Goal: Check status: Check status

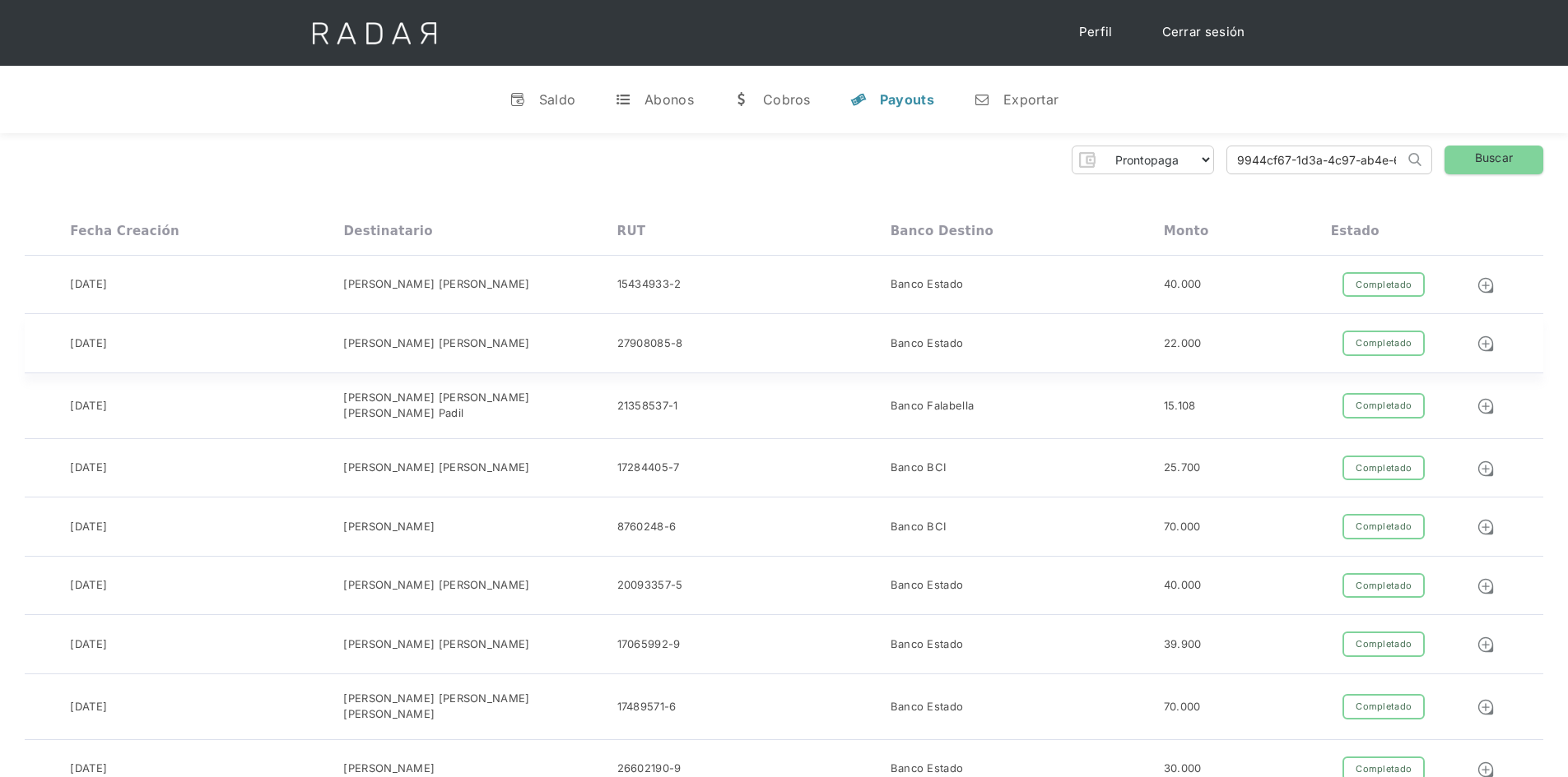
scroll to position [0, 79]
type input "9944cf67-1d3a-4c97-ab4e-67ad845e62dc"
click at [1489, 164] on link "Buscar" at bounding box center [1493, 159] width 99 height 29
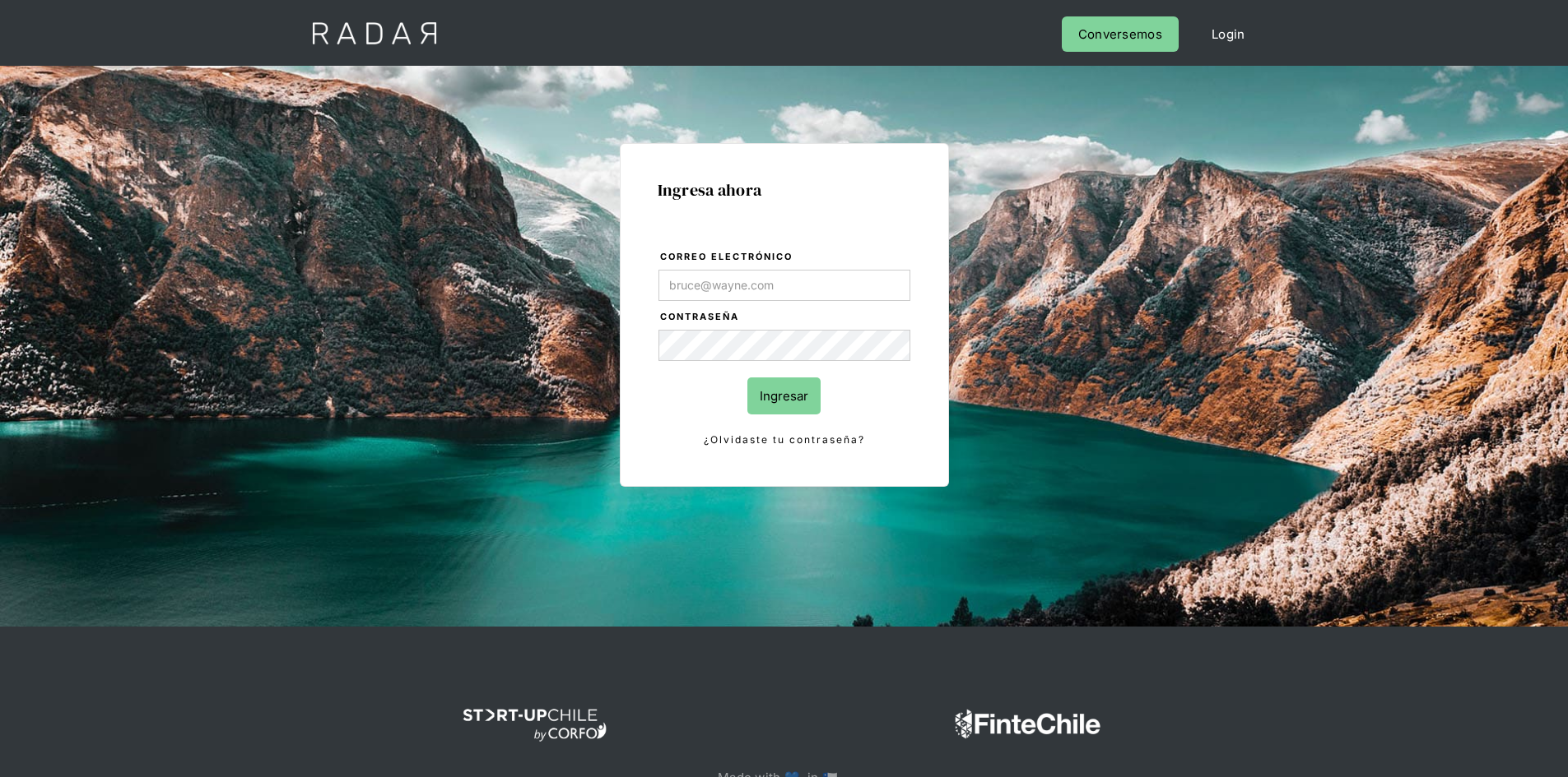
click at [771, 385] on input "Ingresar" at bounding box center [784, 396] width 73 height 37
click at [796, 296] on input "Correo electrónico" at bounding box center [784, 286] width 252 height 32
click at [797, 290] on input "Correo electrónico" at bounding box center [784, 286] width 252 height 32
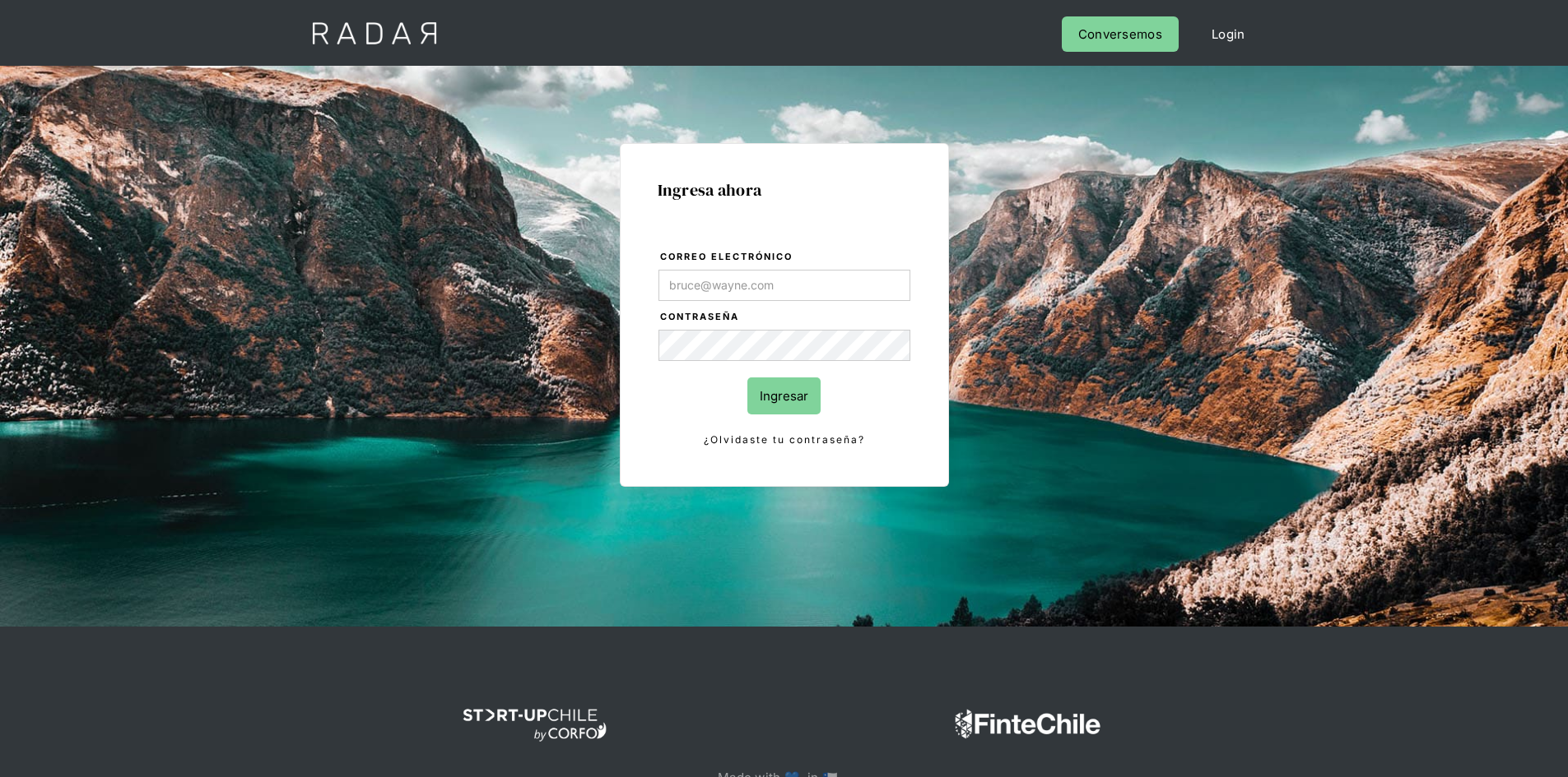
click at [1093, 396] on div "Ingresa ahora Correo electrónico Contraseña Ingresar ¿Olvidaste tu contraseña? …" at bounding box center [784, 371] width 773 height 511
type input "Evans@prontopaga.com"
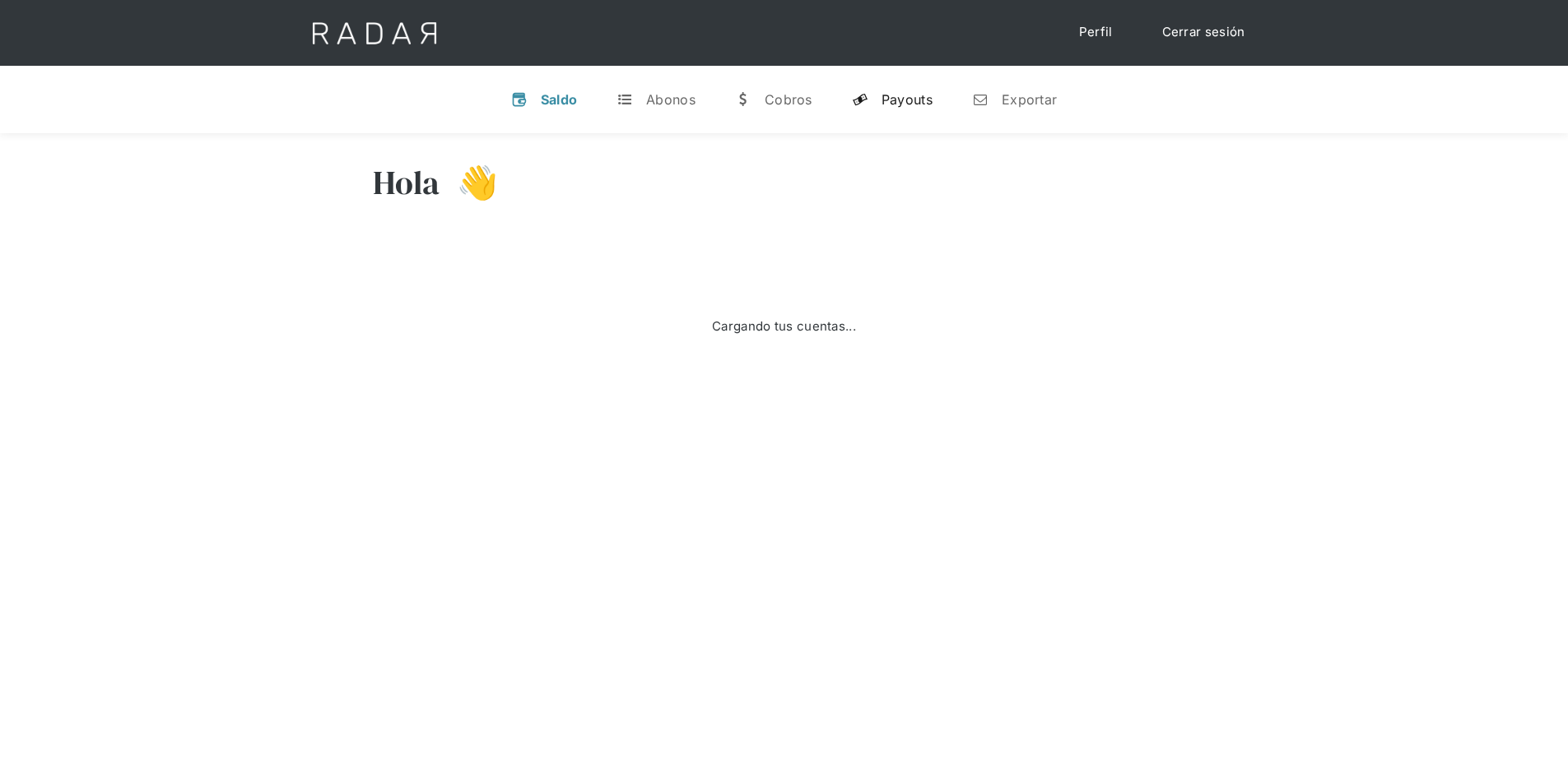
select select "prontopaga"
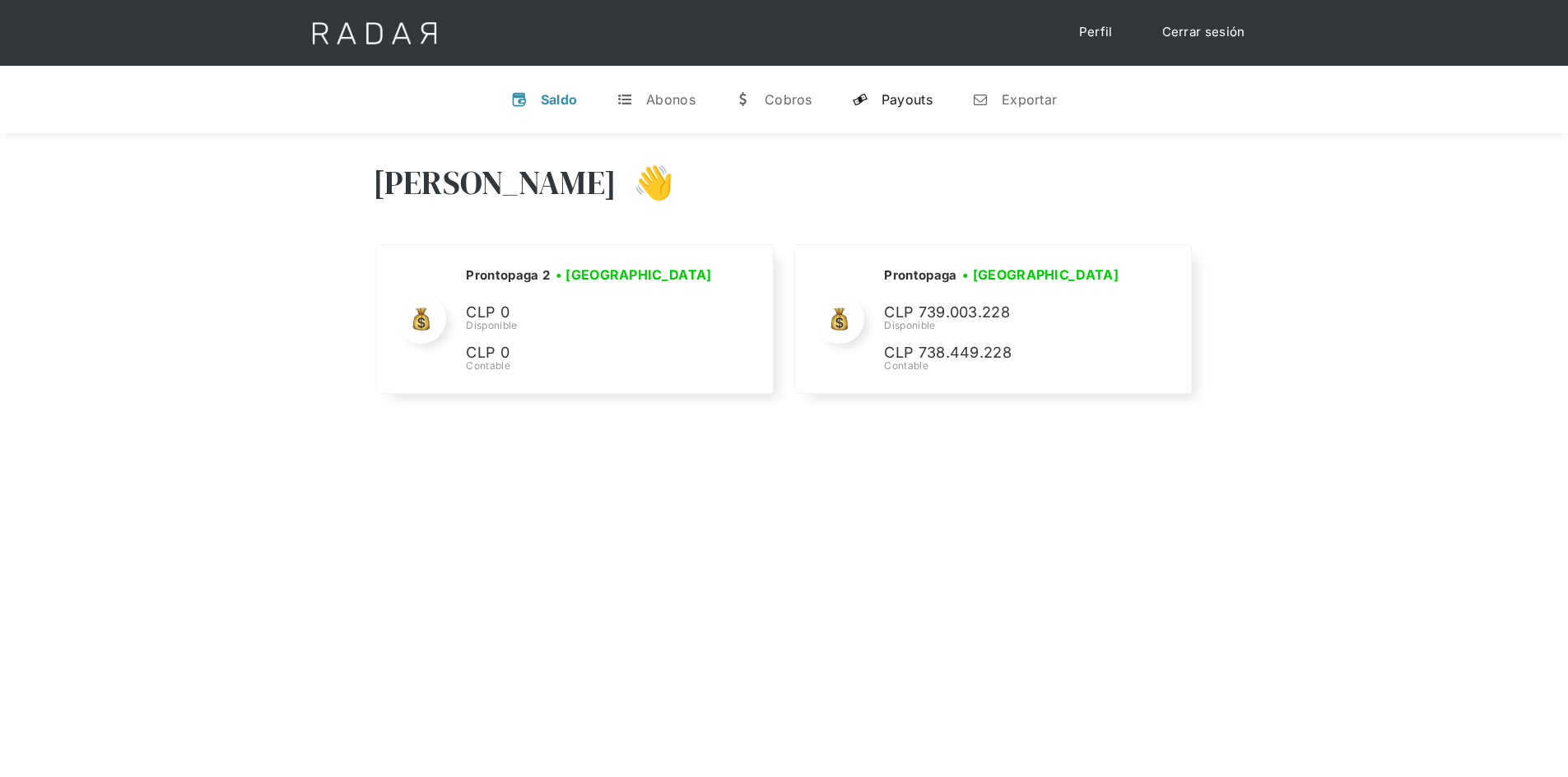
click at [908, 99] on div "Payouts" at bounding box center [906, 100] width 51 height 17
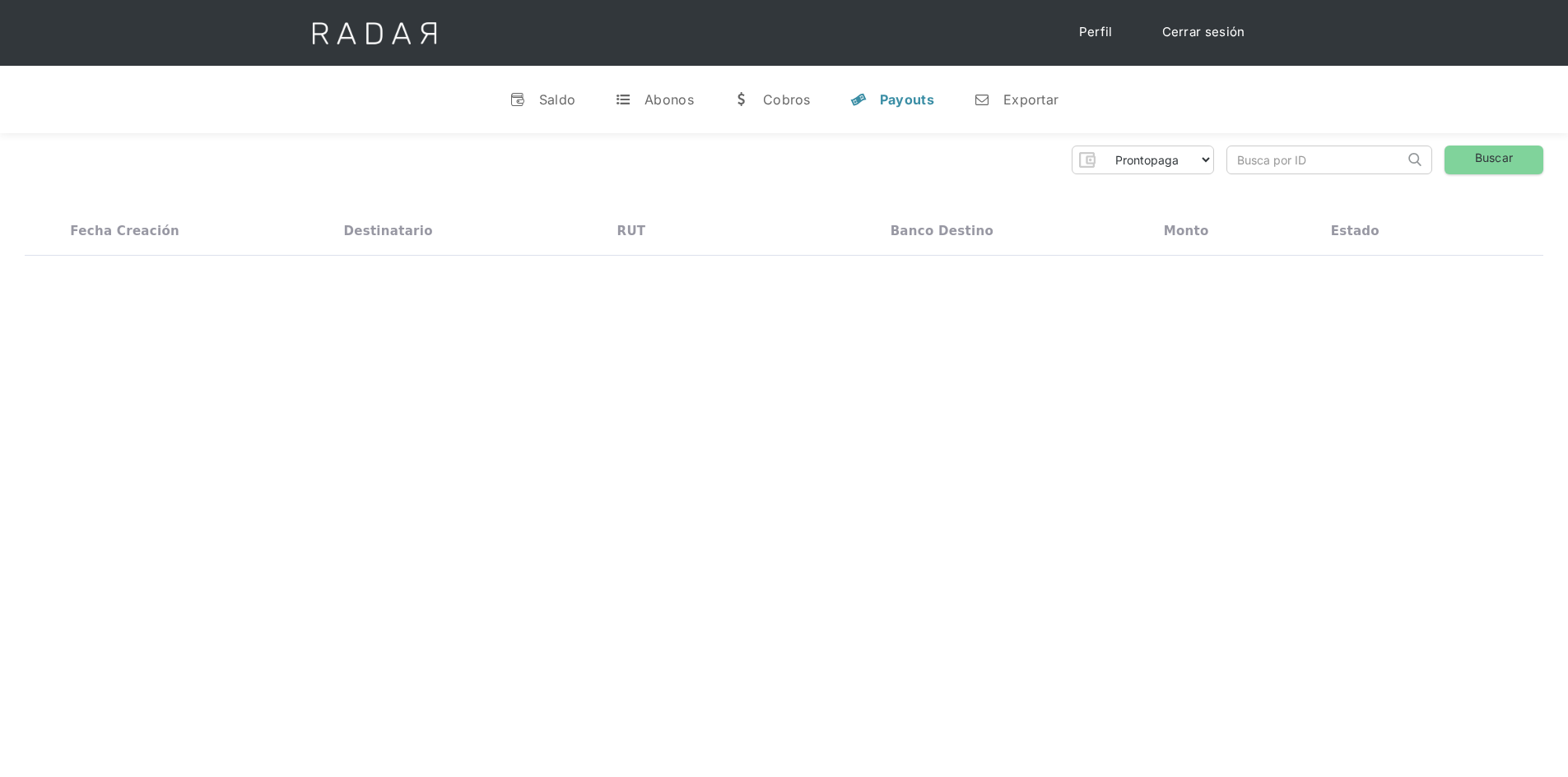
click at [1286, 168] on input "search" at bounding box center [1315, 159] width 177 height 27
paste input "9944cf67-1d3a-4c97-ab4e-67ad845e62dc"
type input "9944cf67-1d3a-4c97-ab4e-67ad845e62dc"
click at [1481, 145] on link "Buscar" at bounding box center [1493, 159] width 99 height 29
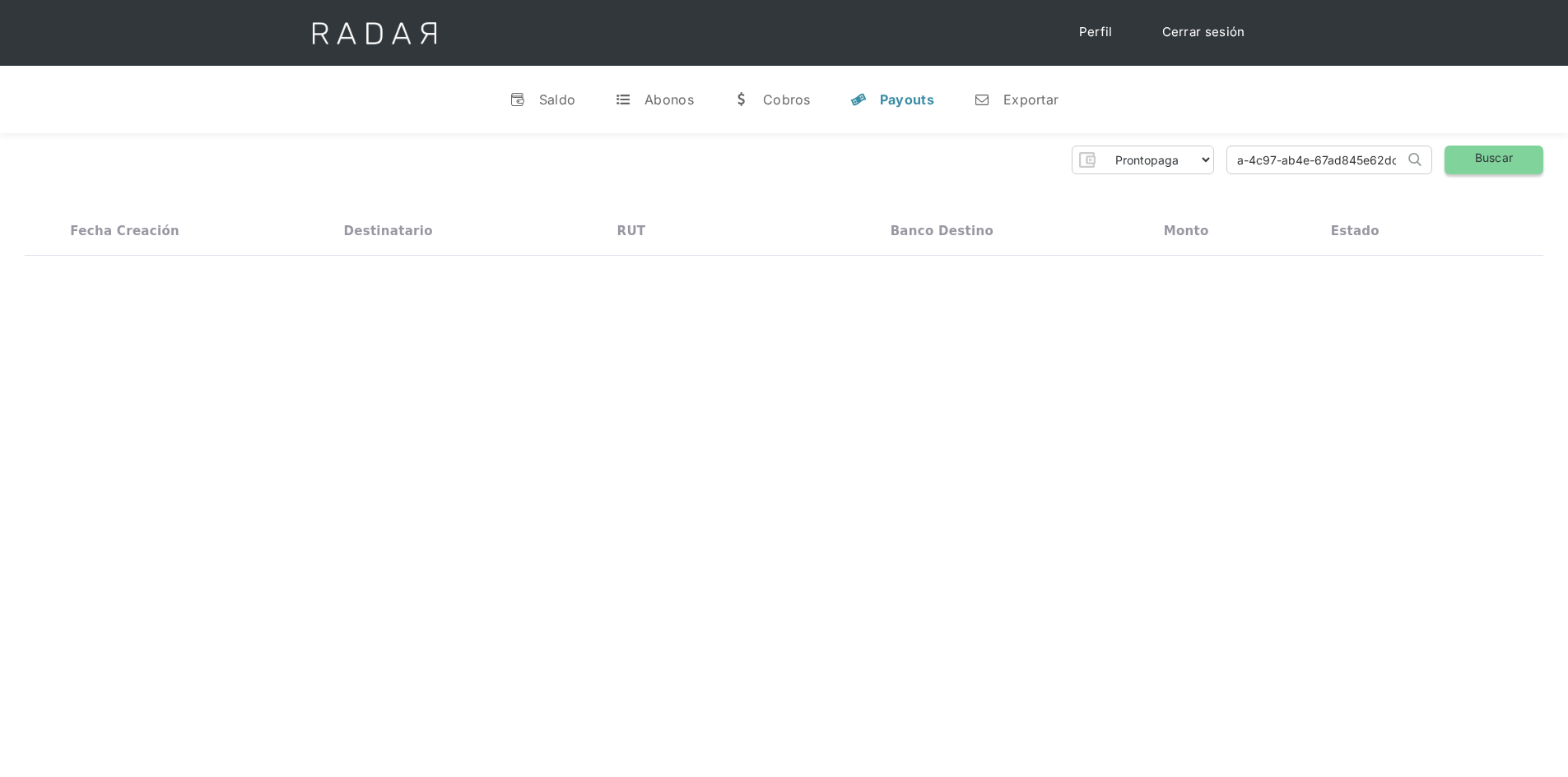
scroll to position [0, 0]
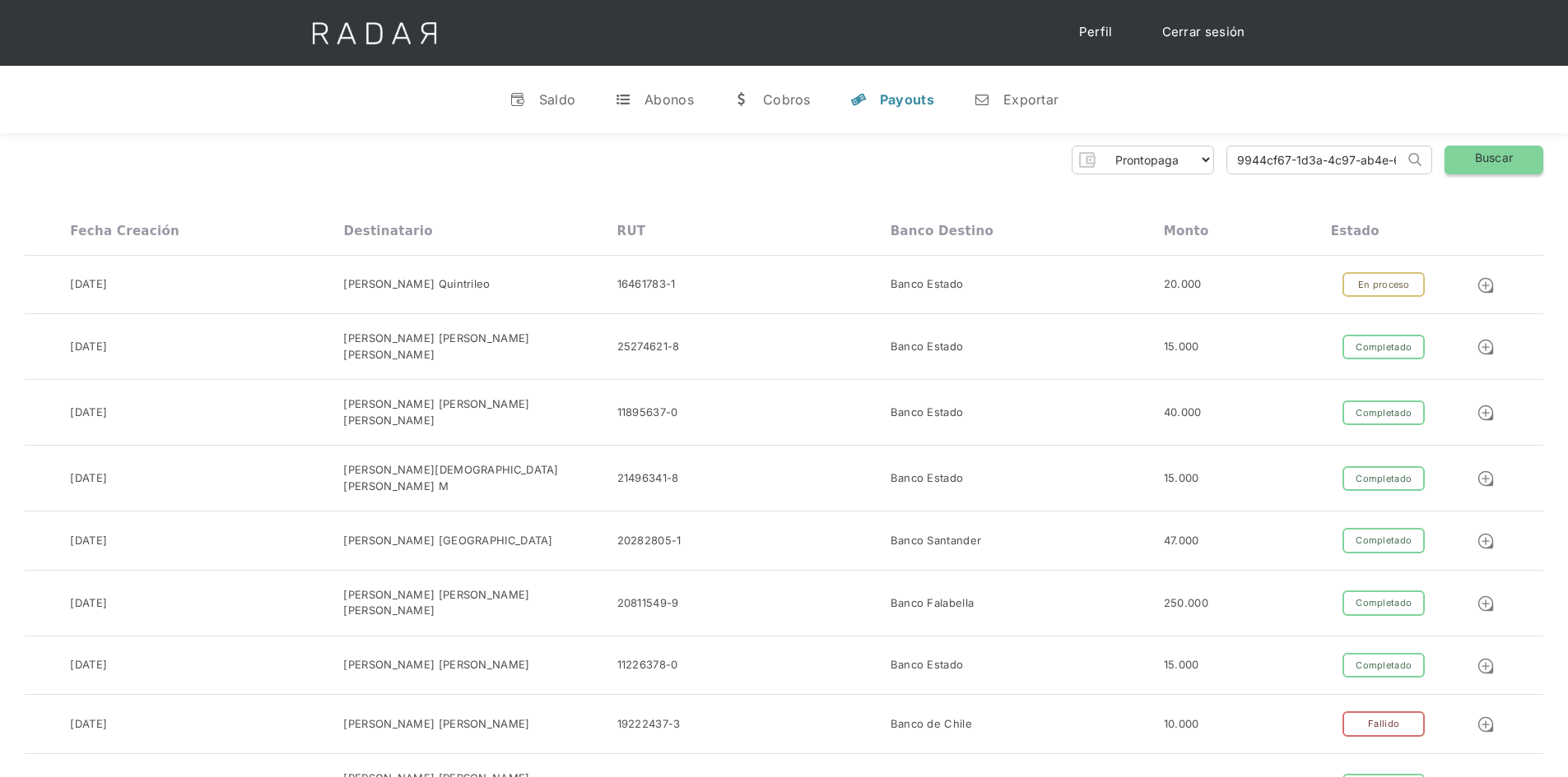
click at [1504, 168] on link "Buscar" at bounding box center [1493, 159] width 99 height 29
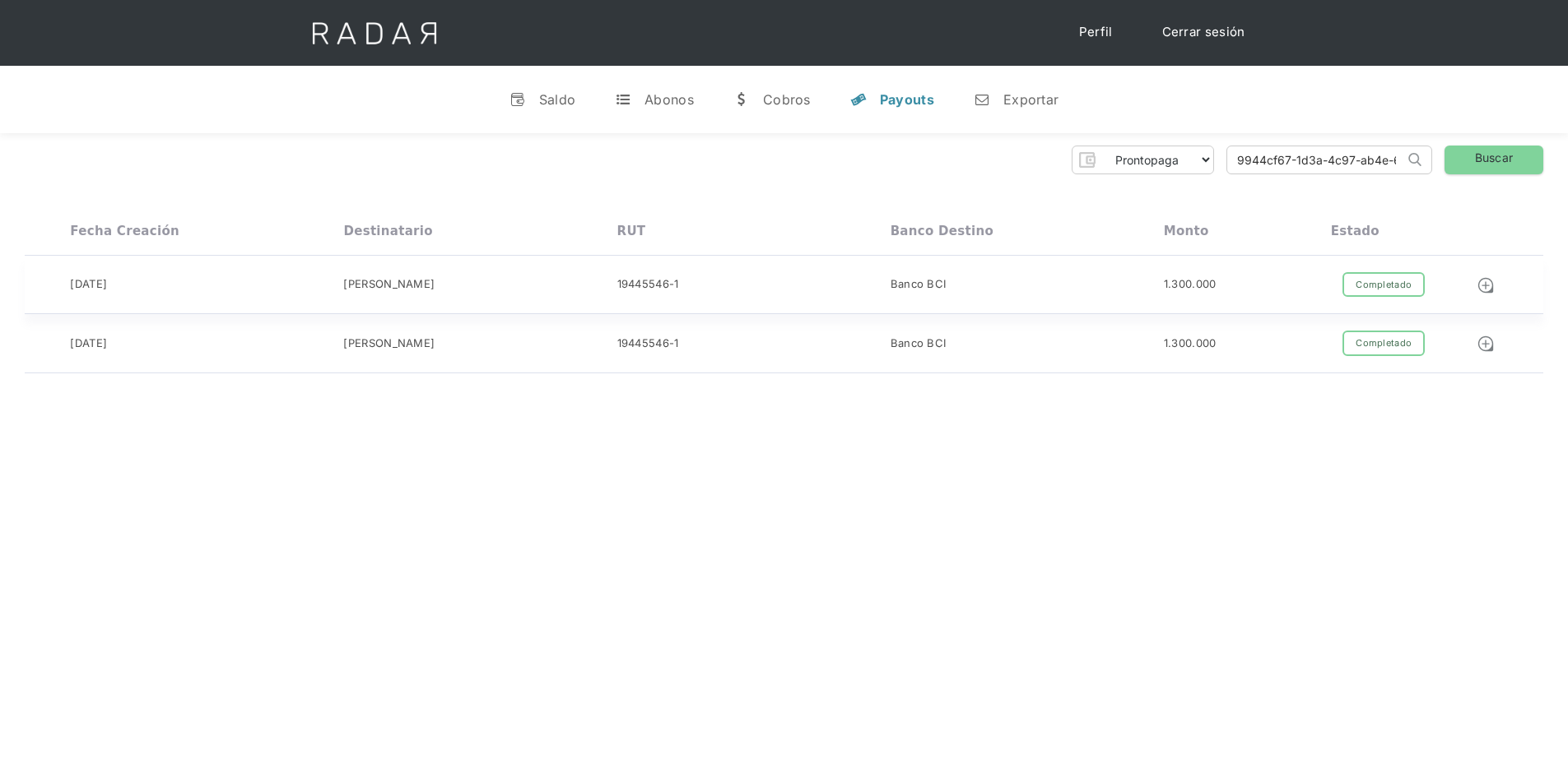
click at [247, 291] on div "19-09-2025" at bounding box center [206, 285] width 273 height 26
click at [534, 340] on div "[PERSON_NAME]" at bounding box center [479, 343] width 273 height 26
click at [598, 269] on div "19-09-2025 Andres Gomez 19445546-1 Banco BCI 1.300.000 Completado Pendiente Fal…" at bounding box center [784, 285] width 1518 height 59
click at [872, 423] on div "Hola Evans 👋 Cargando tus cuentas... Nombre de la empresa • Conectada • Descone…" at bounding box center [784, 522] width 1568 height 777
click at [1485, 285] on img at bounding box center [1486, 286] width 18 height 18
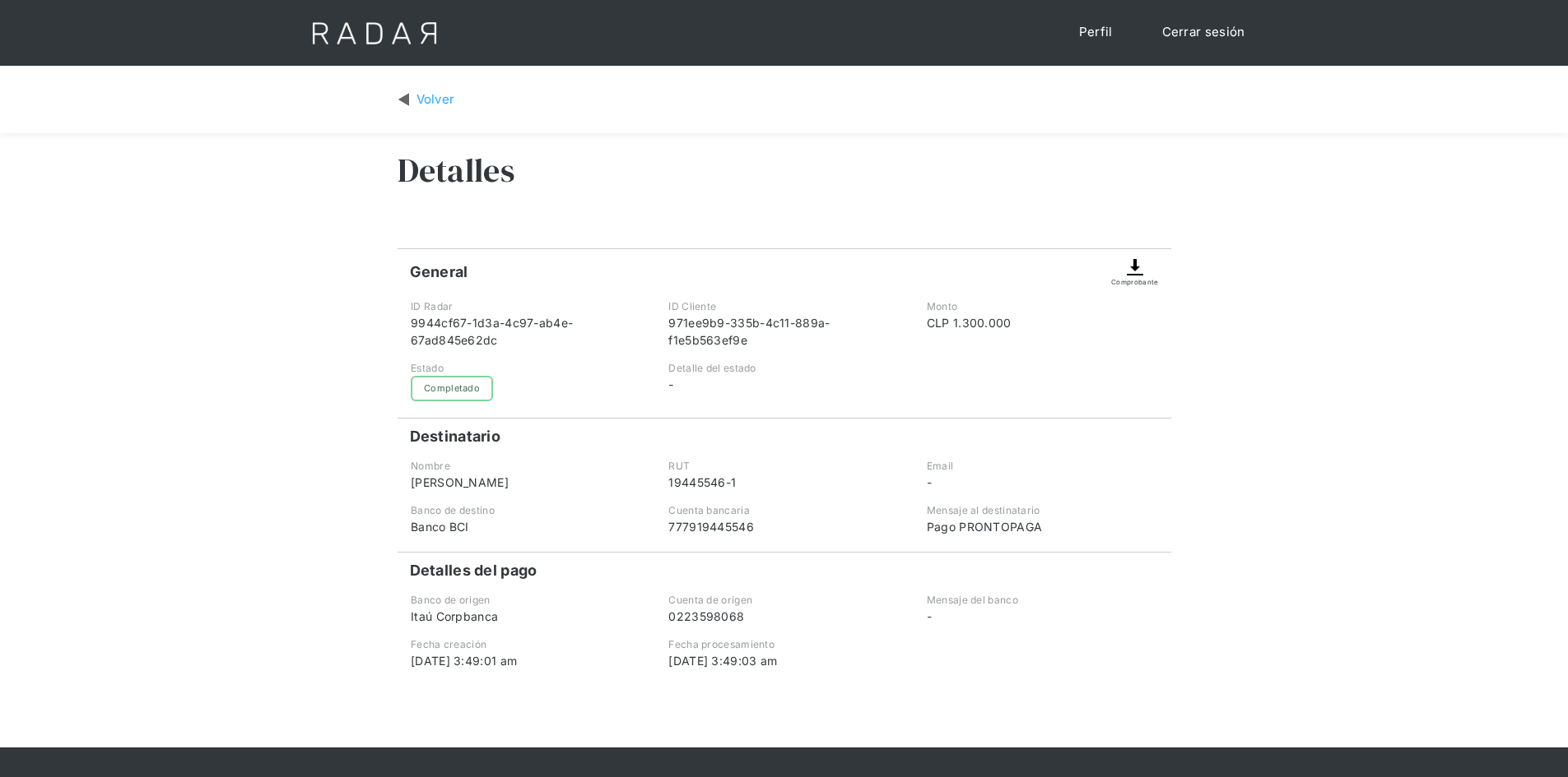
click at [403, 101] on img at bounding box center [404, 100] width 12 height 19
